Goal: Find specific page/section: Find specific page/section

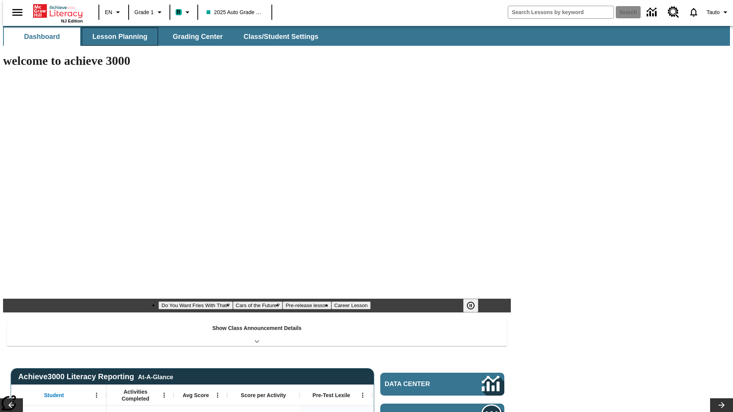
click at [117, 37] on span "Lesson Planning" at bounding box center [119, 36] width 55 height 9
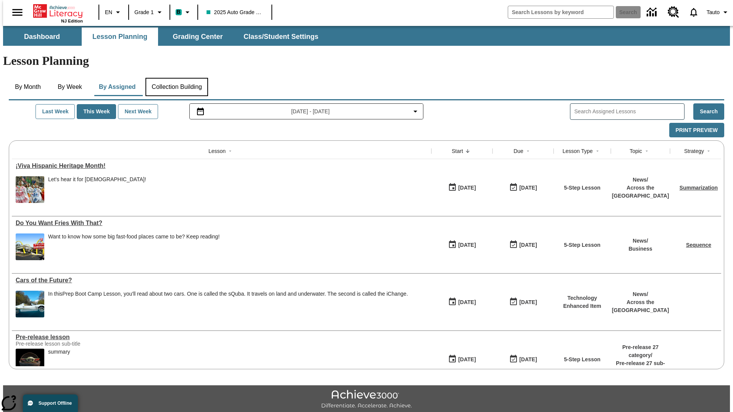
click at [176, 78] on button "Collection Building" at bounding box center [176, 87] width 63 height 18
